Goal: Navigation & Orientation: Find specific page/section

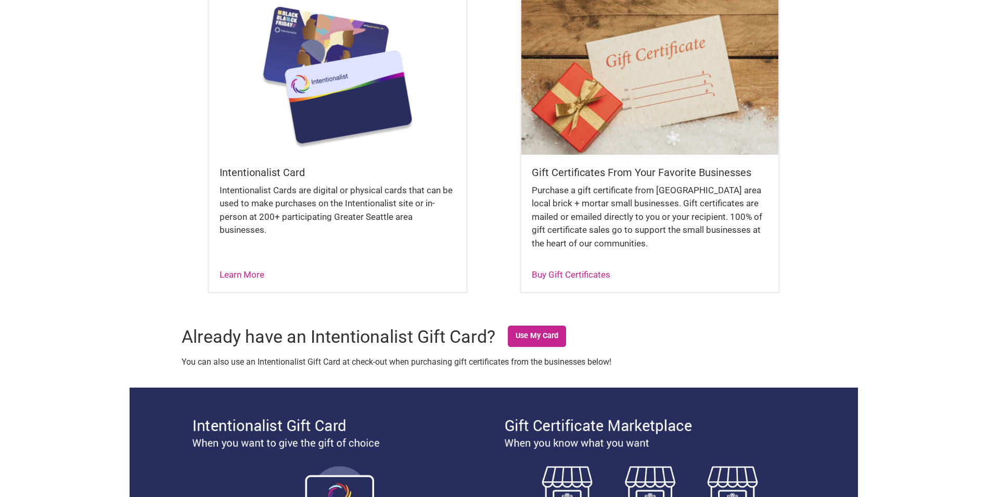
scroll to position [351, 0]
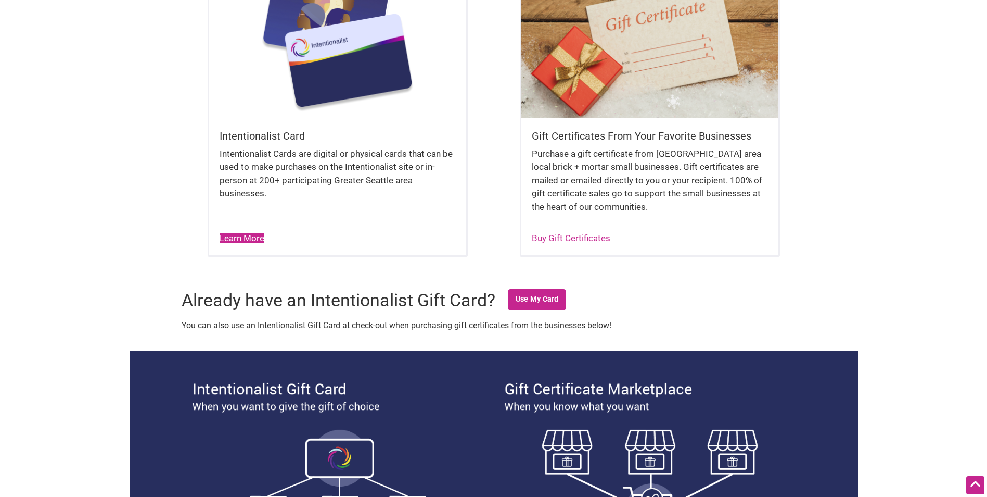
click at [239, 240] on link "Learn More" at bounding box center [242, 238] width 45 height 10
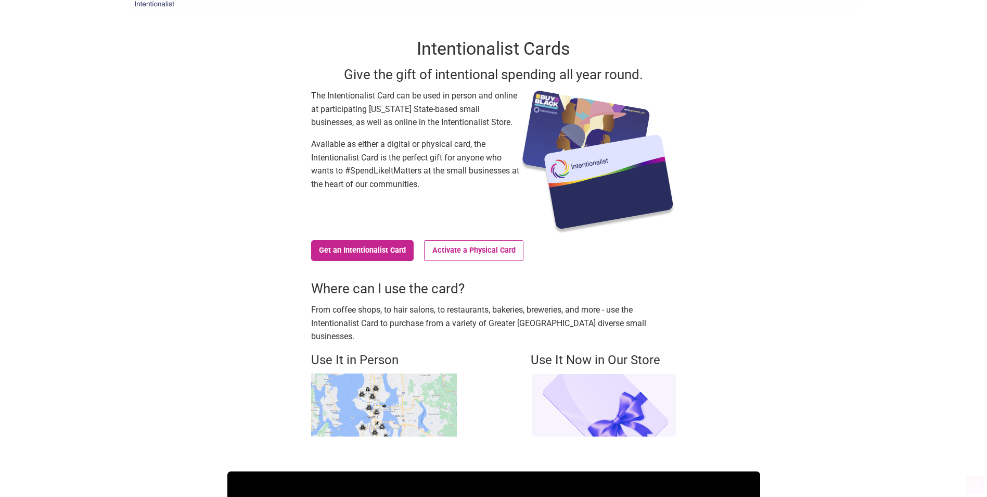
scroll to position [195, 0]
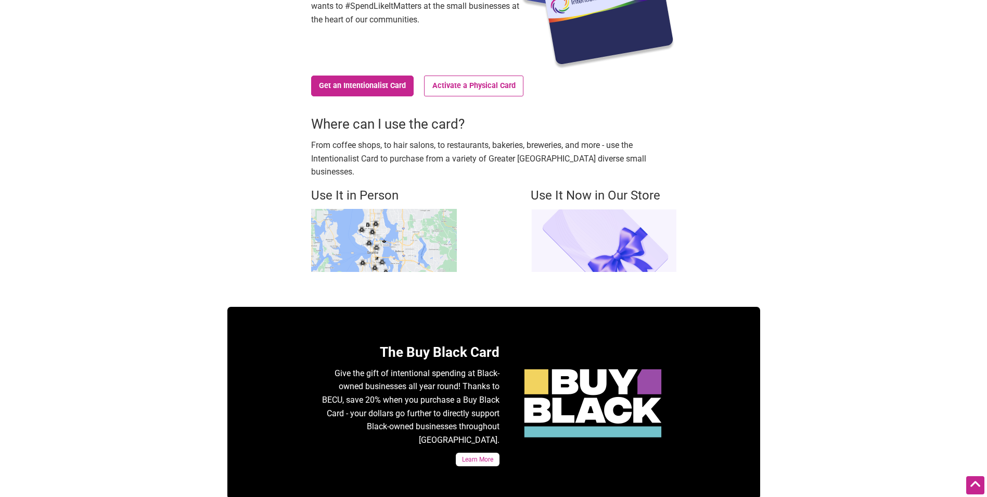
click at [351, 209] on img at bounding box center [384, 240] width 146 height 63
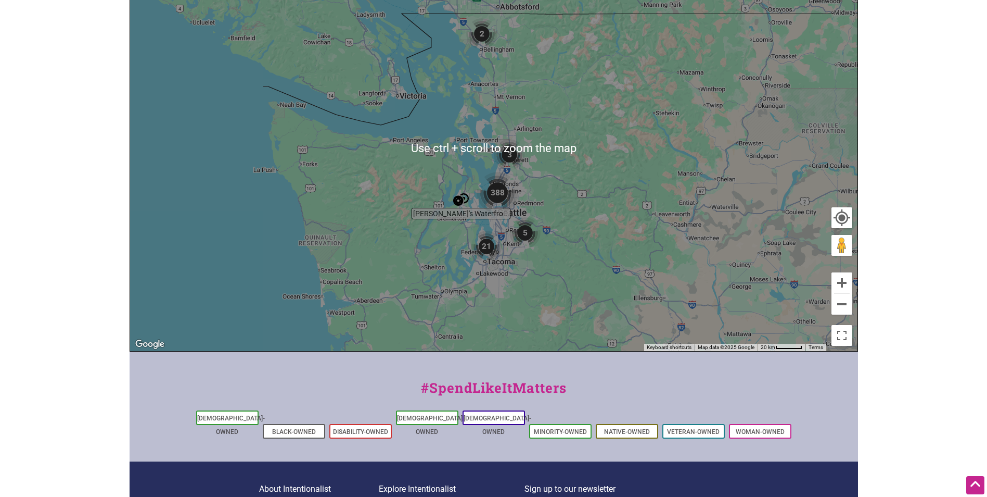
scroll to position [211, 0]
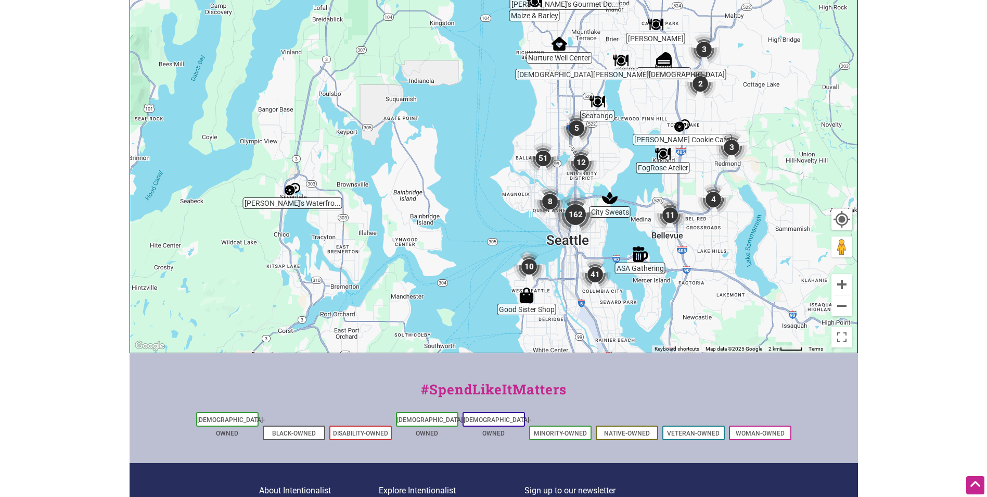
drag, startPoint x: 520, startPoint y: 297, endPoint x: 551, endPoint y: 253, distance: 53.1
click at [551, 254] on div "To navigate, press the arrow keys." at bounding box center [494, 149] width 728 height 405
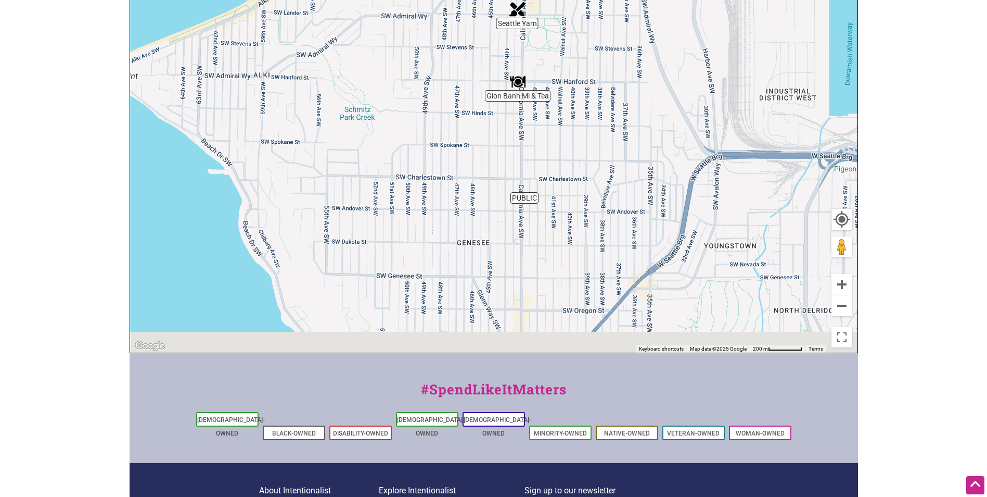
drag, startPoint x: 516, startPoint y: 294, endPoint x: 563, endPoint y: 158, distance: 143.2
click at [564, 161] on div "To navigate, press the arrow keys." at bounding box center [494, 149] width 728 height 405
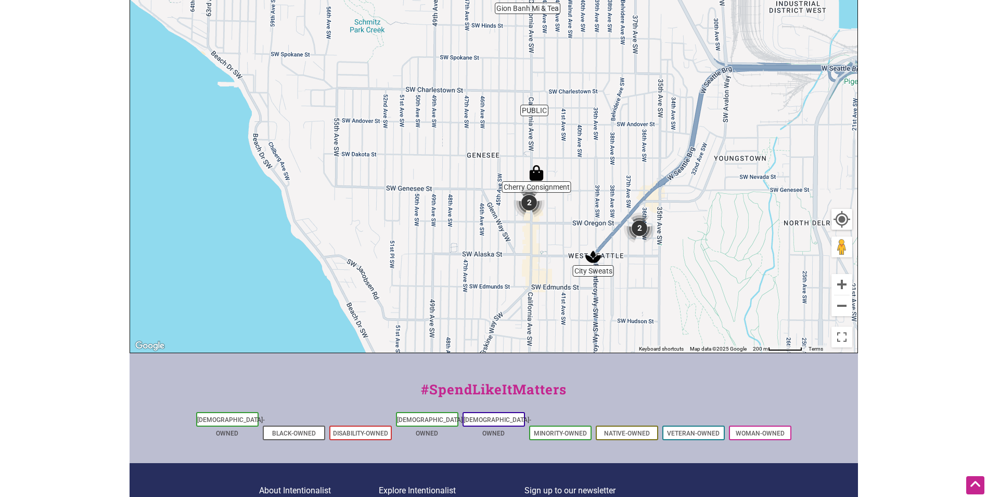
drag, startPoint x: 571, startPoint y: 174, endPoint x: 574, endPoint y: 137, distance: 37.6
click at [574, 137] on div "To navigate, press the arrow keys." at bounding box center [494, 149] width 728 height 405
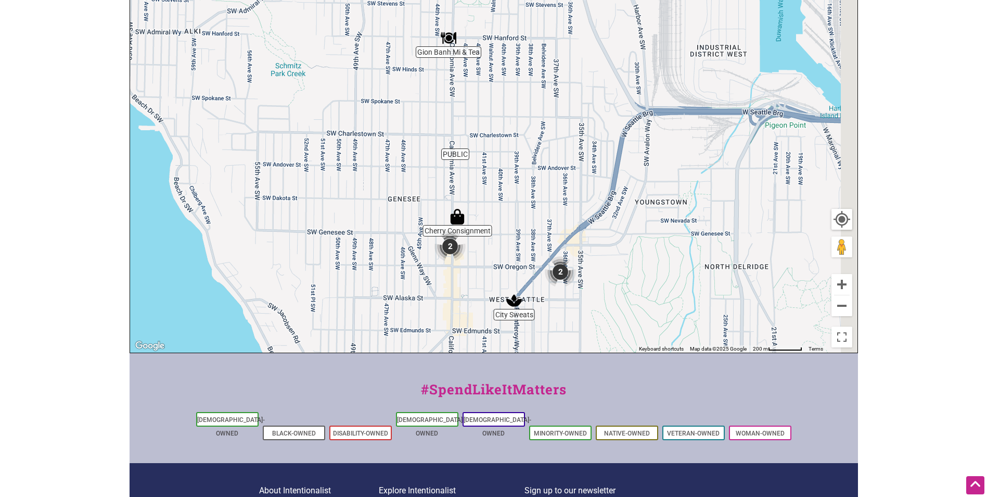
drag, startPoint x: 616, startPoint y: 162, endPoint x: 380, endPoint y: 282, distance: 264.4
click at [369, 298] on div "To navigate, press the arrow keys." at bounding box center [494, 149] width 728 height 405
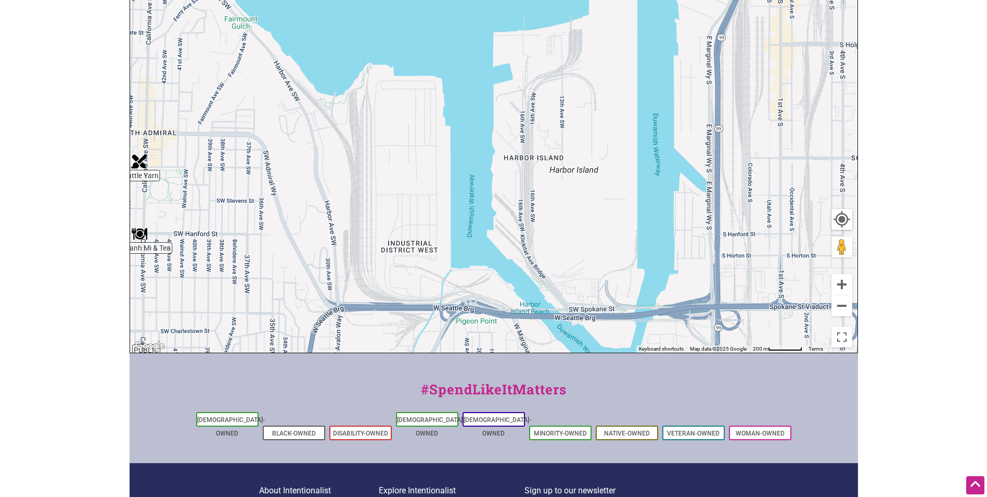
drag, startPoint x: 545, startPoint y: 207, endPoint x: 486, endPoint y: 248, distance: 72.2
click at [519, 269] on div "To navigate, press the arrow keys." at bounding box center [494, 149] width 728 height 405
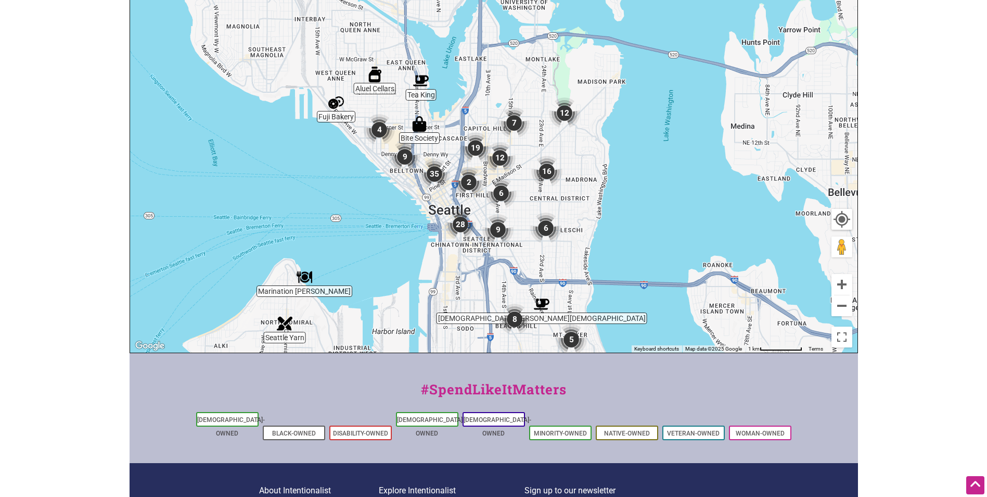
drag, startPoint x: 614, startPoint y: 174, endPoint x: 429, endPoint y: 308, distance: 228.1
click at [430, 313] on div "To navigate, press the arrow keys." at bounding box center [494, 149] width 728 height 405
